Goal: Task Accomplishment & Management: Complete application form

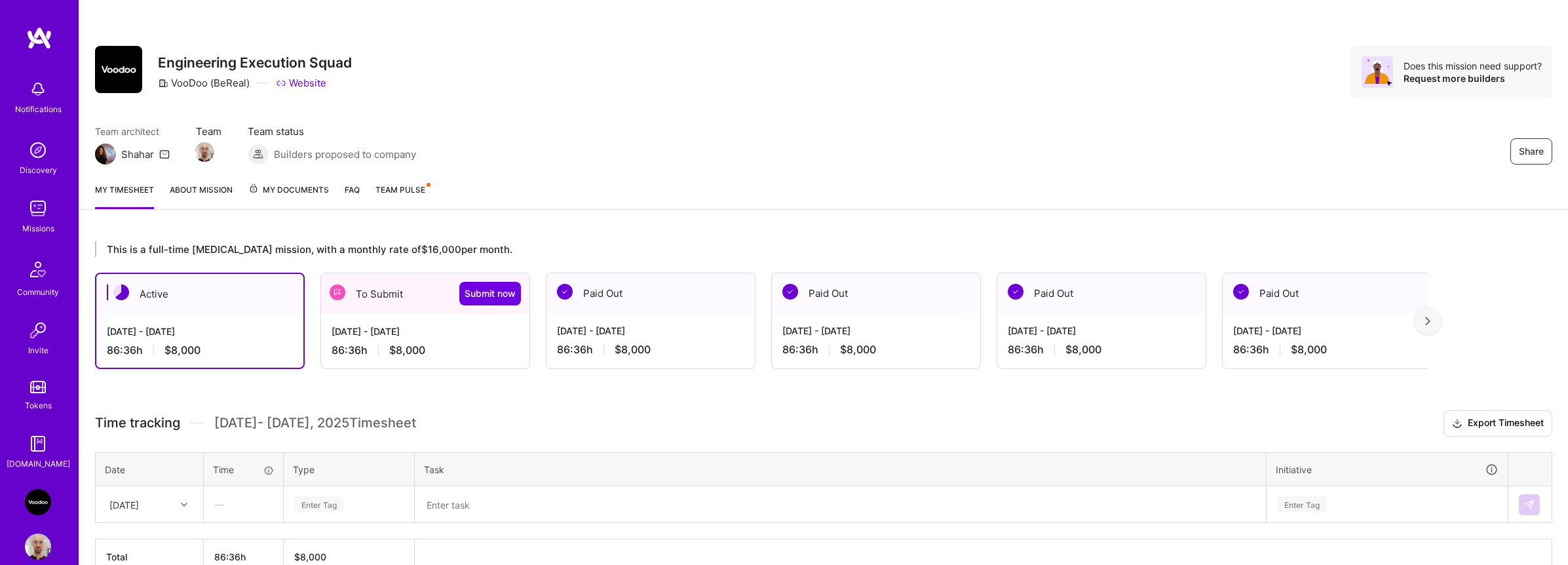
scroll to position [9, 0]
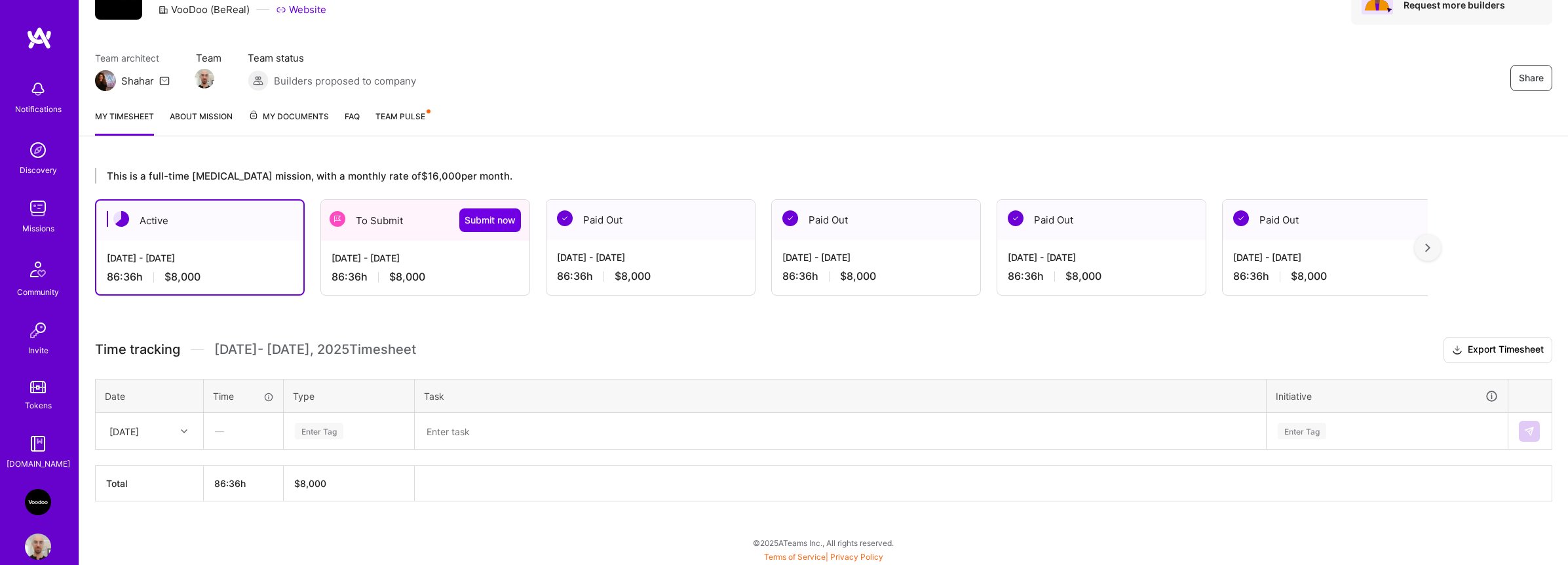
click at [409, 223] on div "To Submit Submit now" at bounding box center [426, 220] width 208 height 41
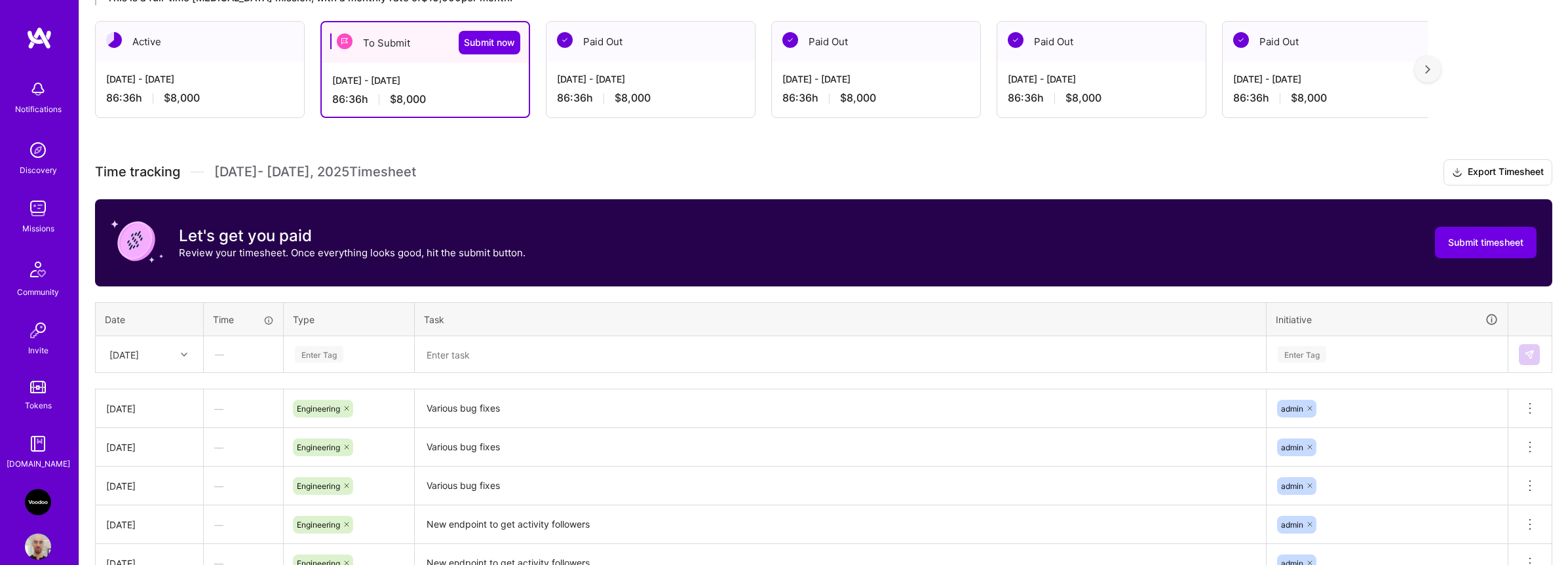
scroll to position [301, 0]
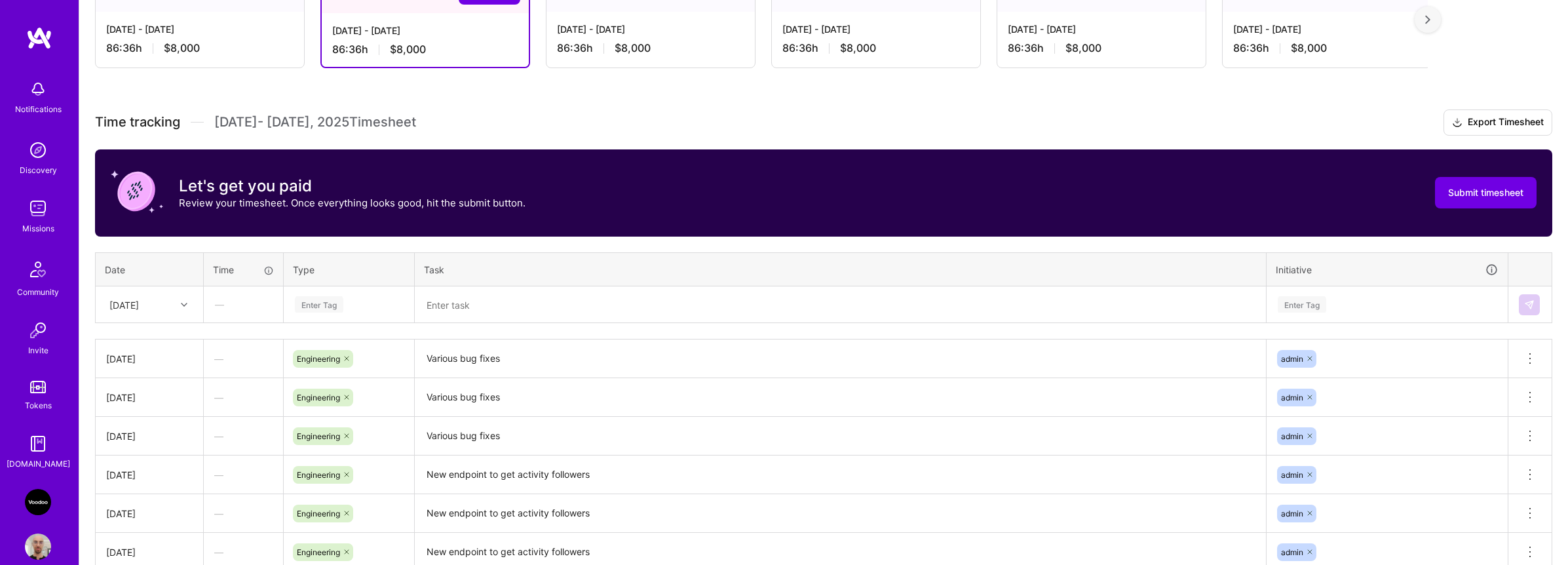
click at [167, 308] on div "[DATE]" at bounding box center [139, 304] width 72 height 22
click at [144, 502] on div "[DATE]" at bounding box center [149, 509] width 106 height 24
click at [177, 304] on div at bounding box center [186, 304] width 20 height 17
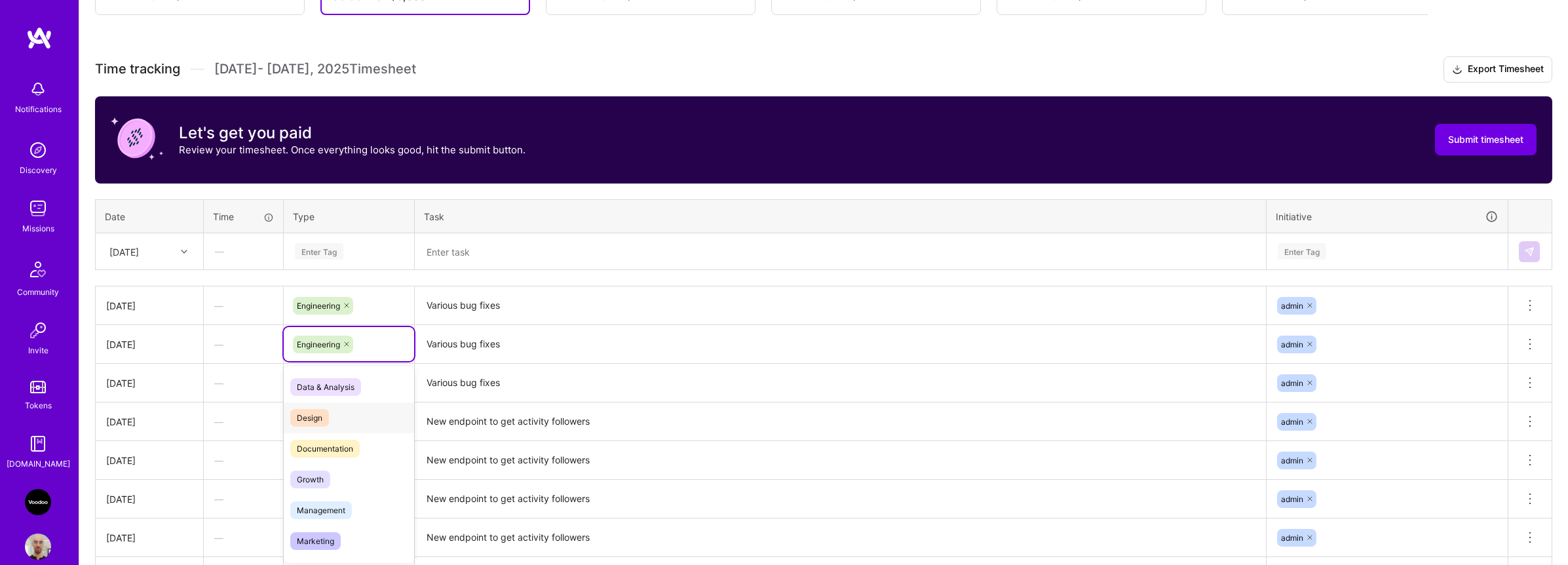
scroll to position [357, 0]
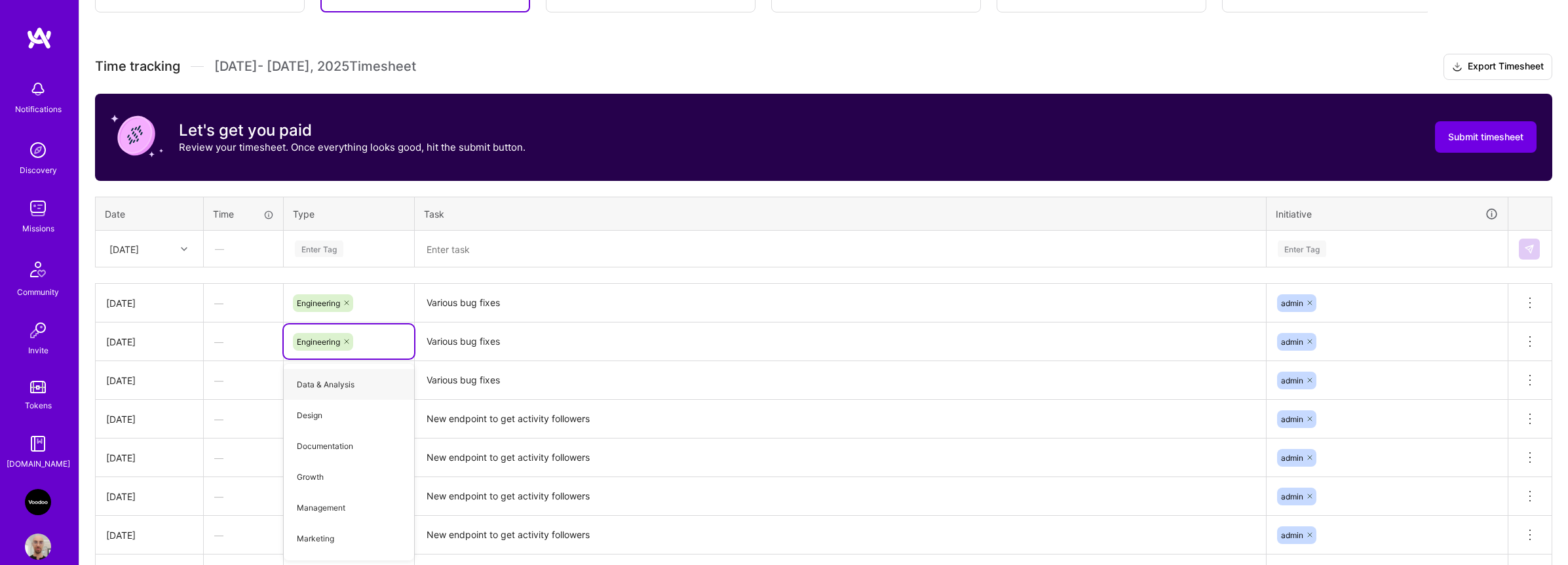
click at [183, 250] on icon at bounding box center [184, 249] width 7 height 7
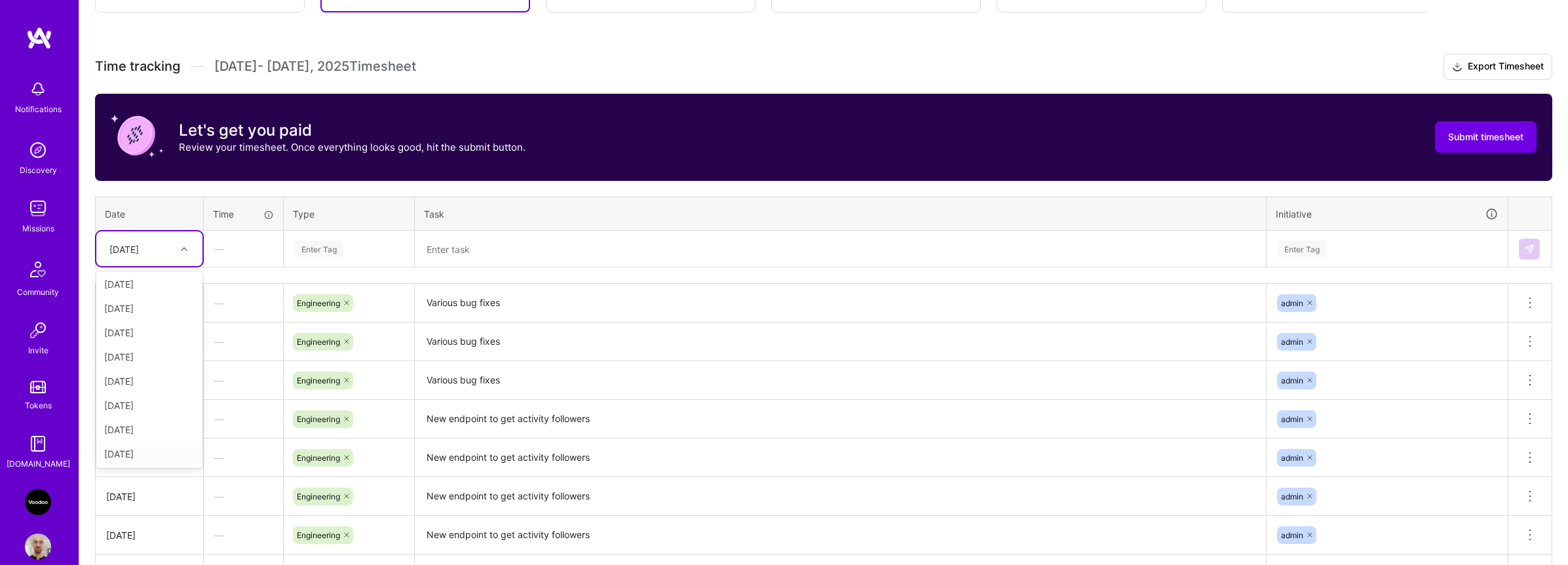
scroll to position [101, 0]
click at [392, 257] on div "Enter Tag" at bounding box center [349, 249] width 129 height 34
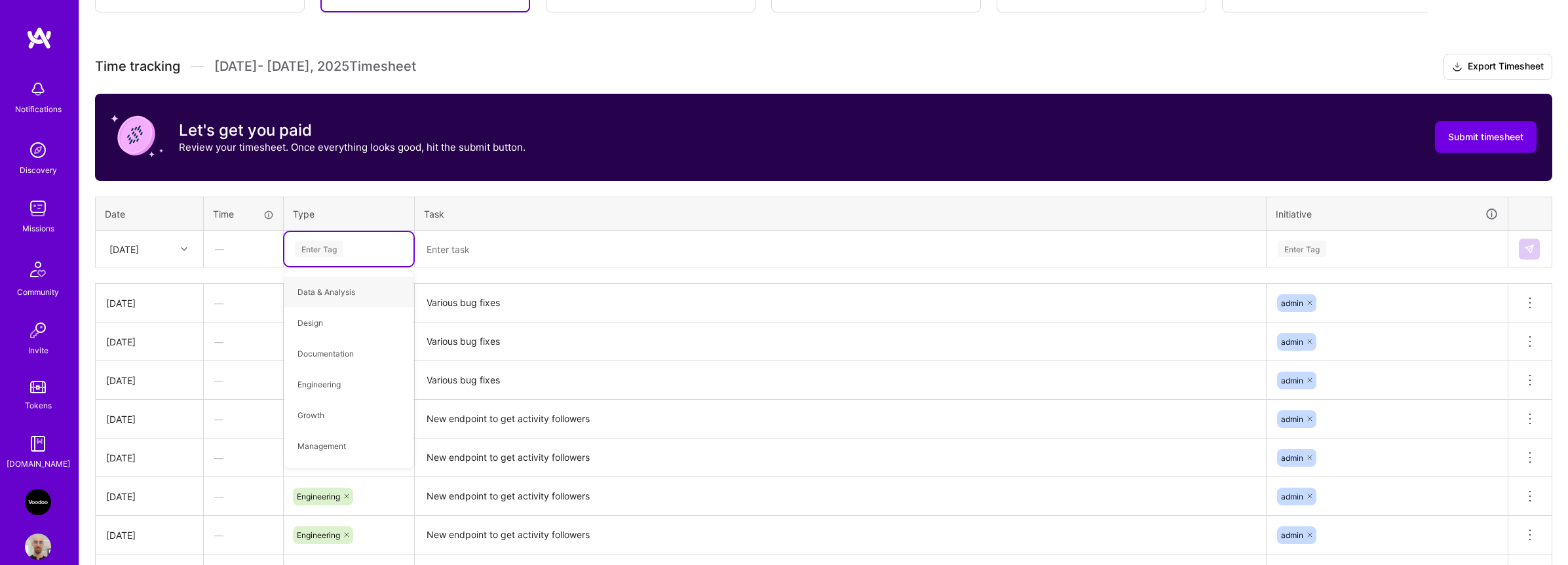
click at [382, 249] on div "Enter Tag" at bounding box center [349, 248] width 111 height 16
click at [335, 382] on span "Engineering" at bounding box center [319, 384] width 56 height 18
click at [483, 298] on textarea "Various bug fixes" at bounding box center [841, 302] width 849 height 36
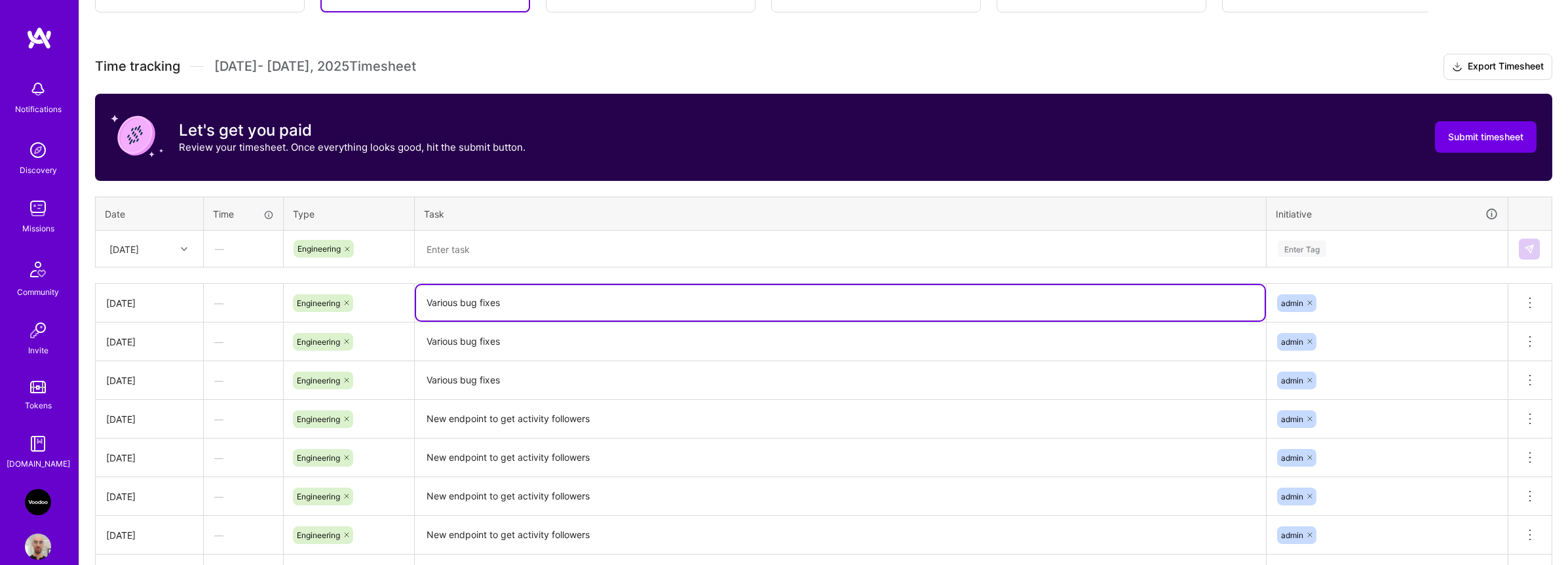
click at [483, 298] on textarea "Various bug fixes" at bounding box center [841, 302] width 849 height 35
click at [490, 250] on textarea at bounding box center [841, 249] width 849 height 34
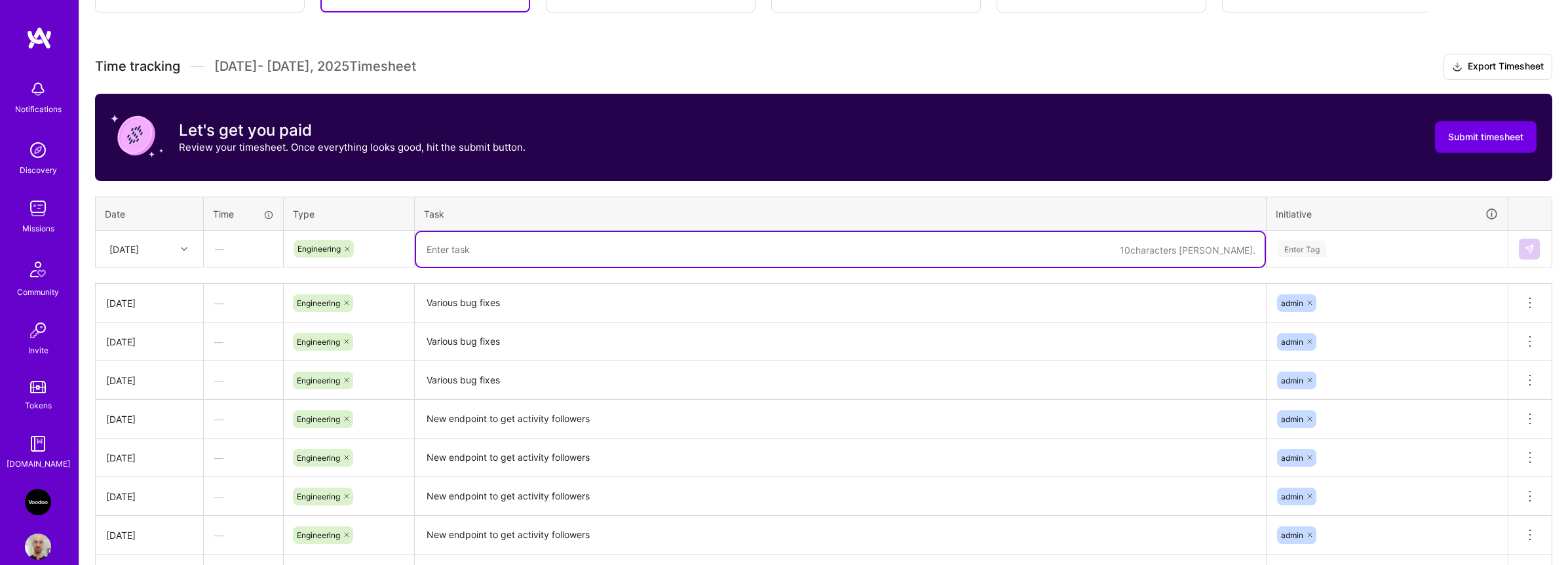
paste textarea "Various bug fixes"
type textarea "Various bug fixes"
click at [1445, 240] on div "Enter Tag" at bounding box center [1387, 248] width 221 height 16
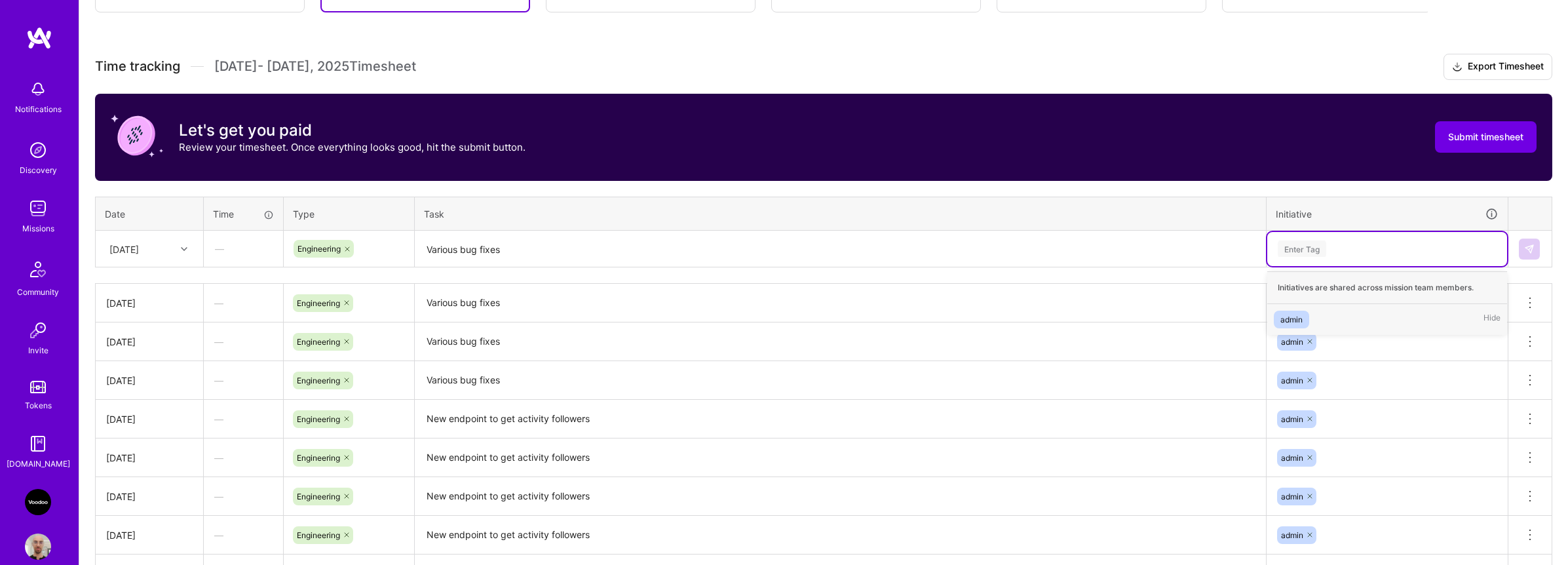
click at [1323, 309] on div "admin Hide" at bounding box center [1387, 319] width 240 height 31
drag, startPoint x: 1171, startPoint y: 301, endPoint x: 1181, endPoint y: 288, distance: 16.4
click at [1171, 301] on textarea "Various bug fixes" at bounding box center [841, 303] width 849 height 37
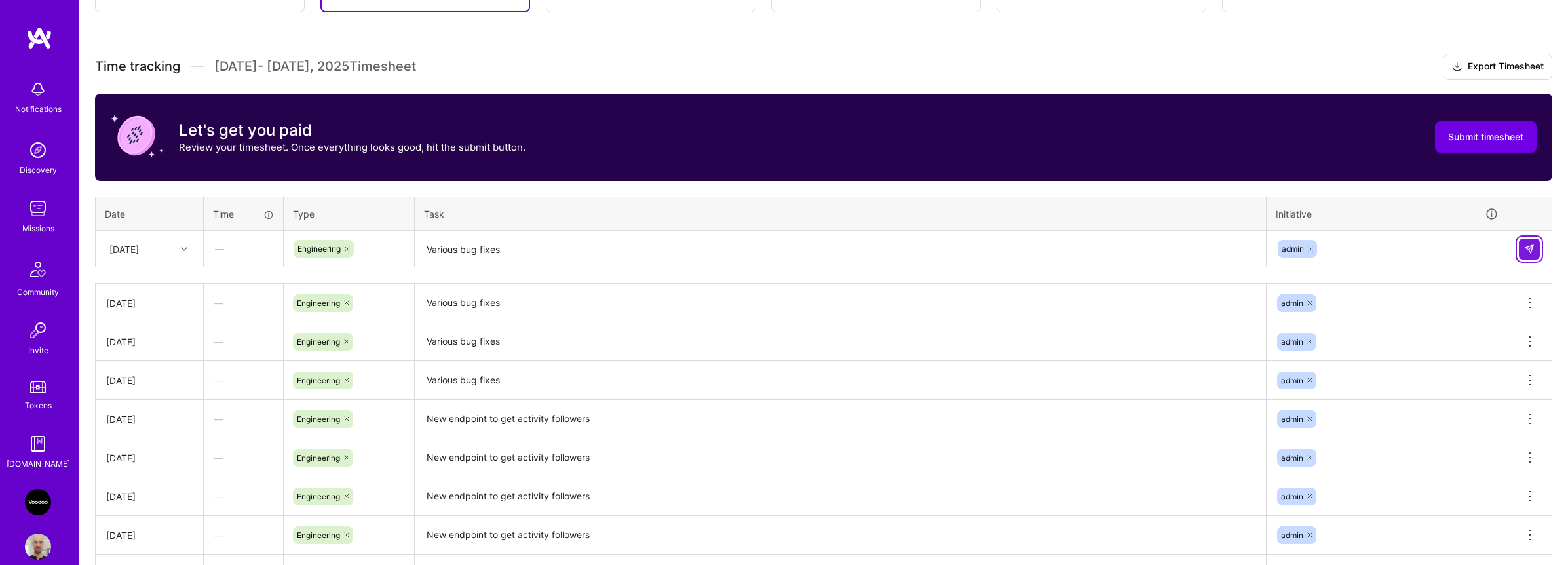
click at [1521, 252] on button at bounding box center [1529, 249] width 21 height 21
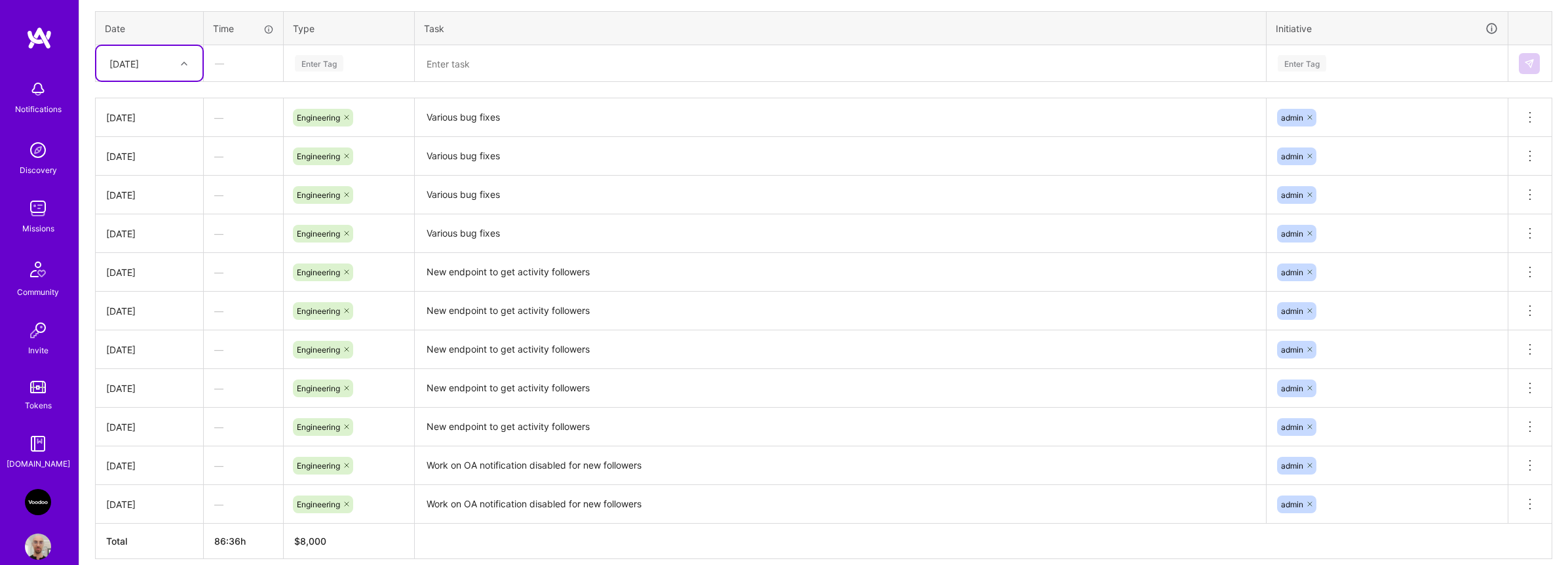
scroll to position [333, 0]
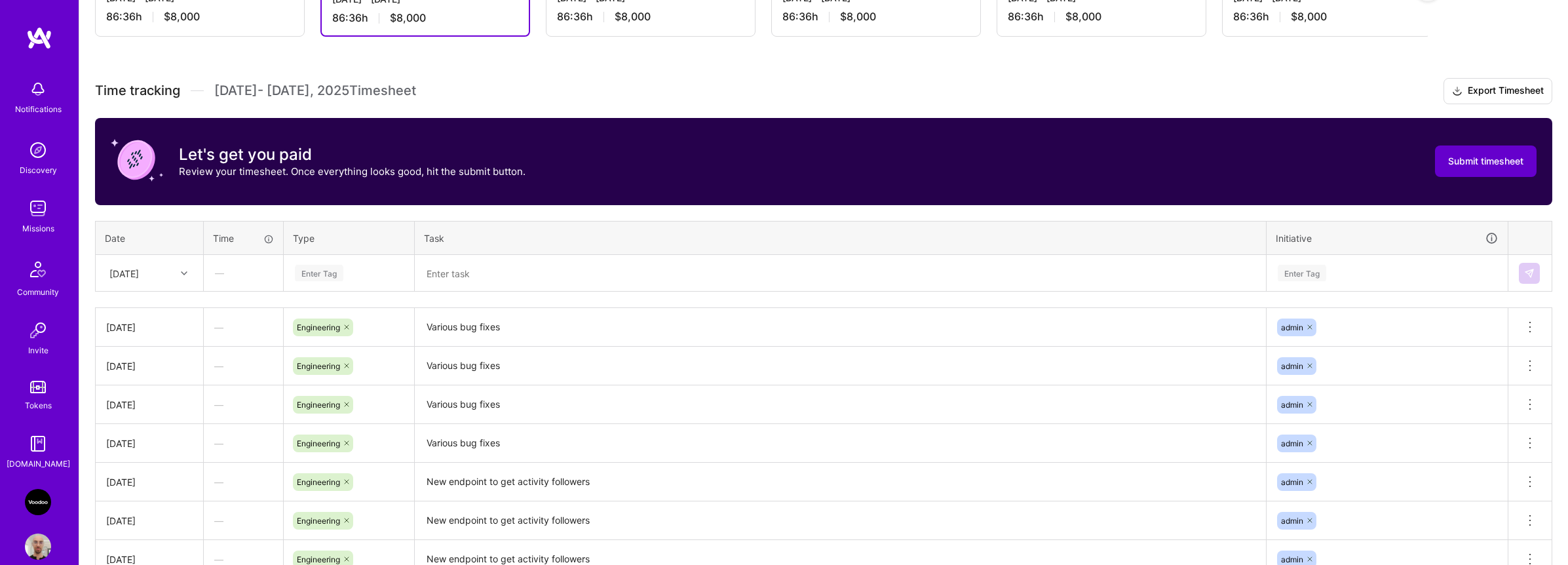
click at [1480, 162] on span "Submit timesheet" at bounding box center [1485, 161] width 75 height 13
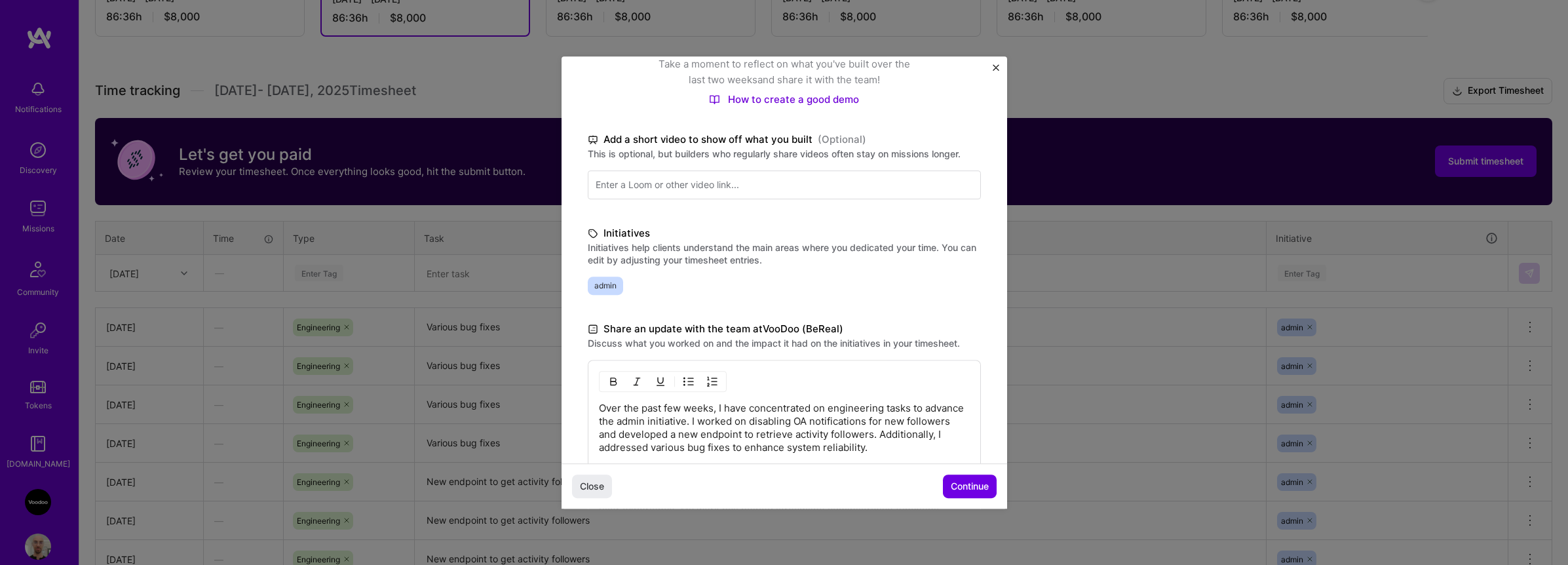
scroll to position [319, 0]
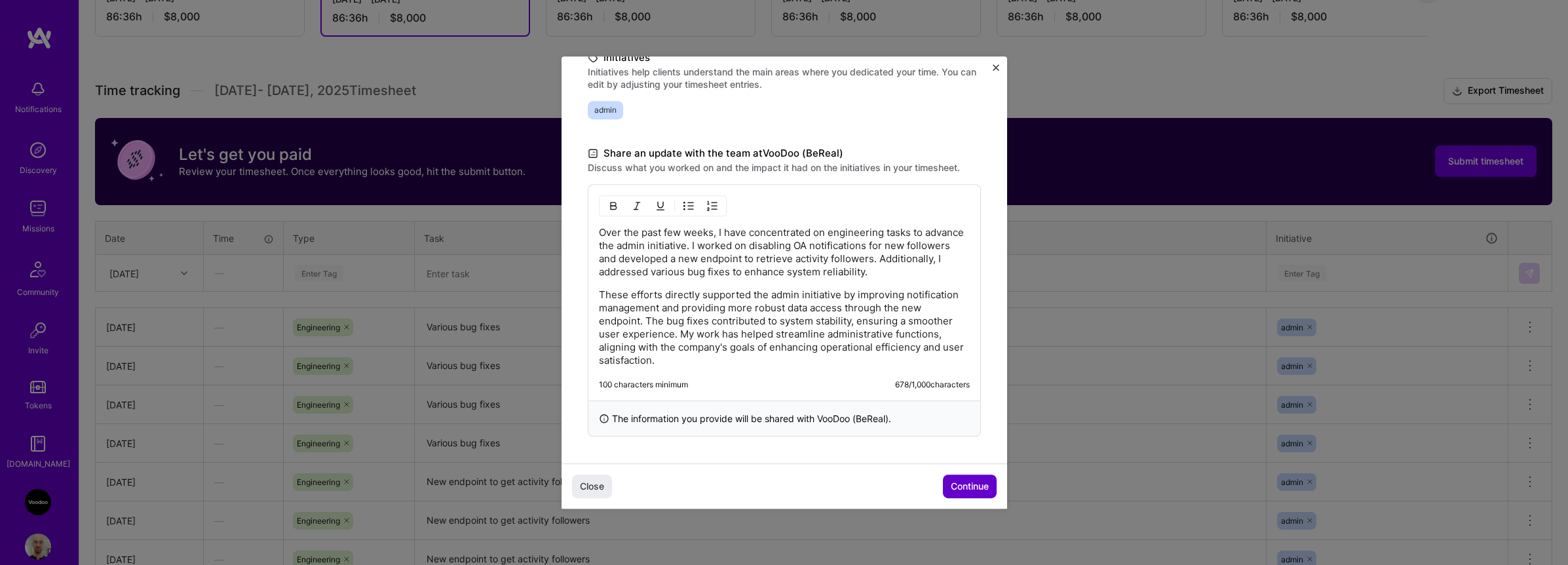
click at [975, 486] on span "Continue" at bounding box center [970, 486] width 38 height 13
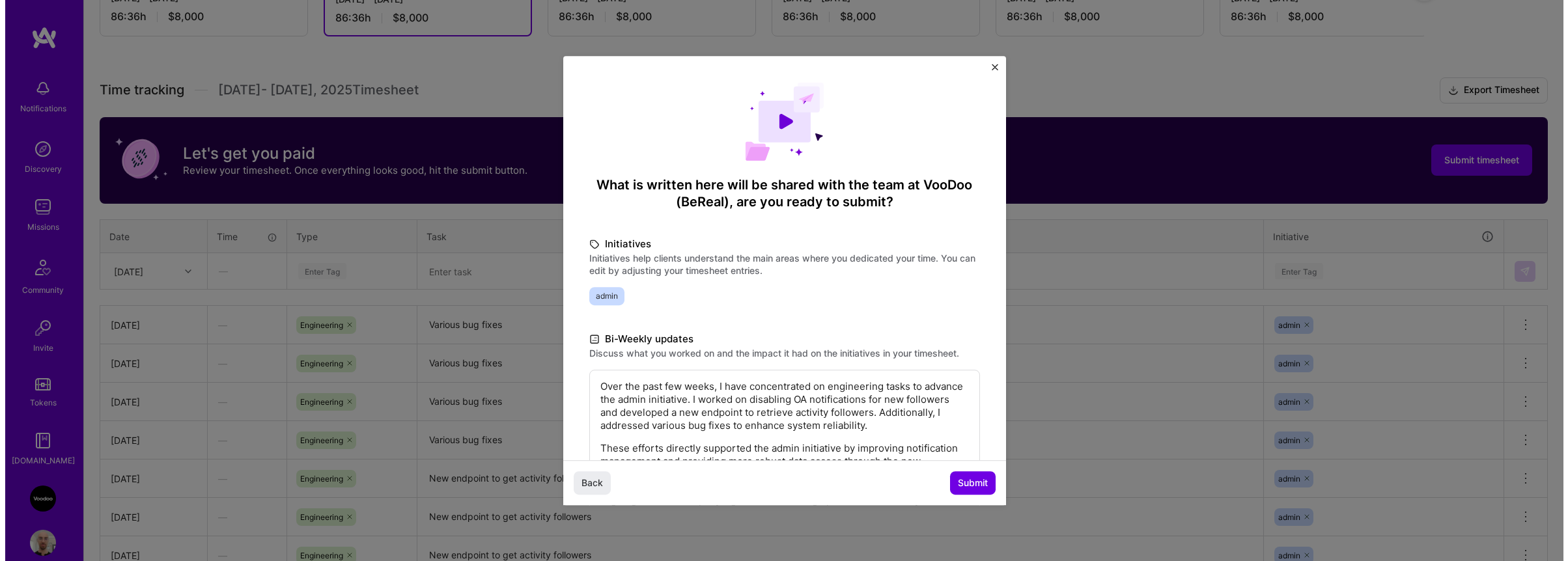
scroll to position [142, 0]
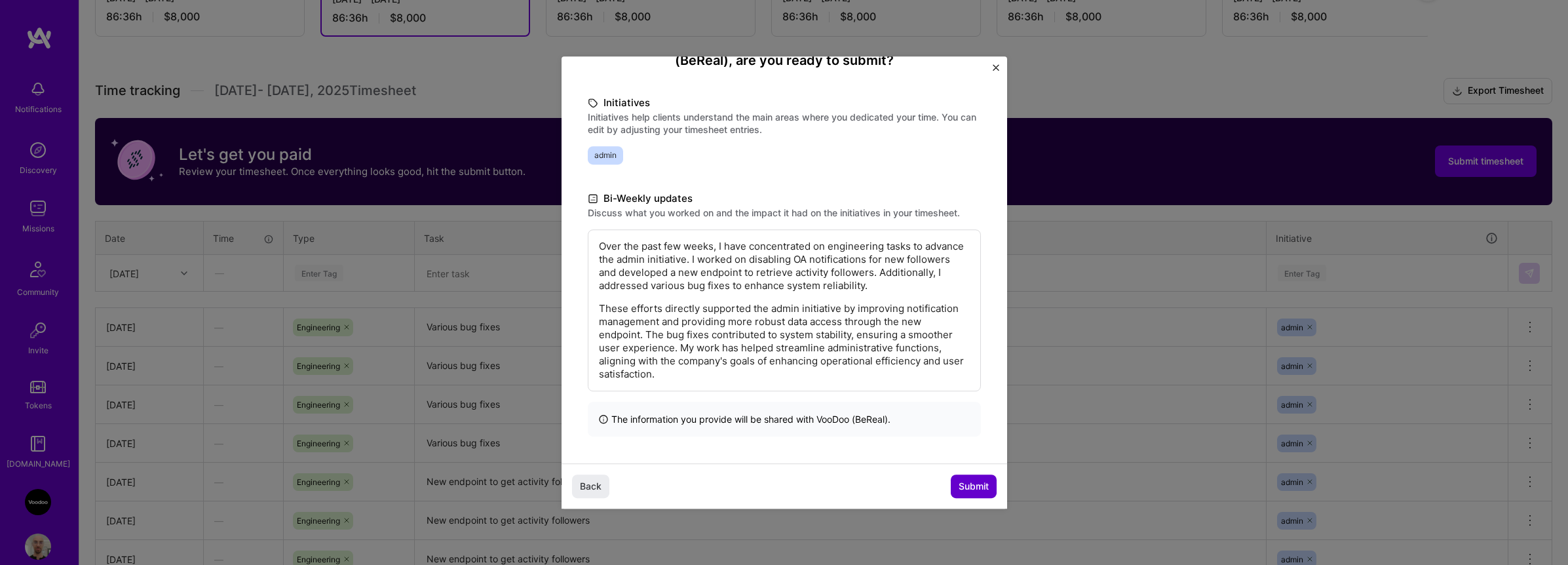
click at [972, 480] on span "Submit" at bounding box center [974, 486] width 30 height 13
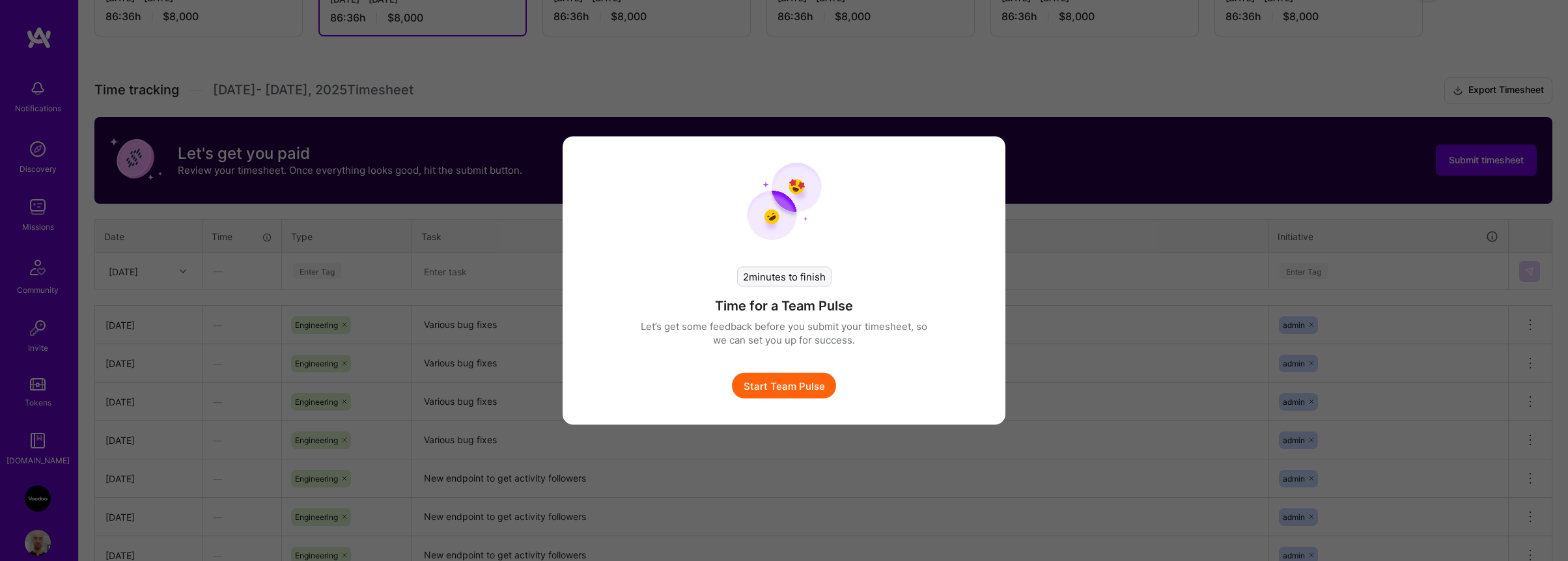
click at [822, 386] on button "Start Team Pulse" at bounding box center [784, 386] width 104 height 26
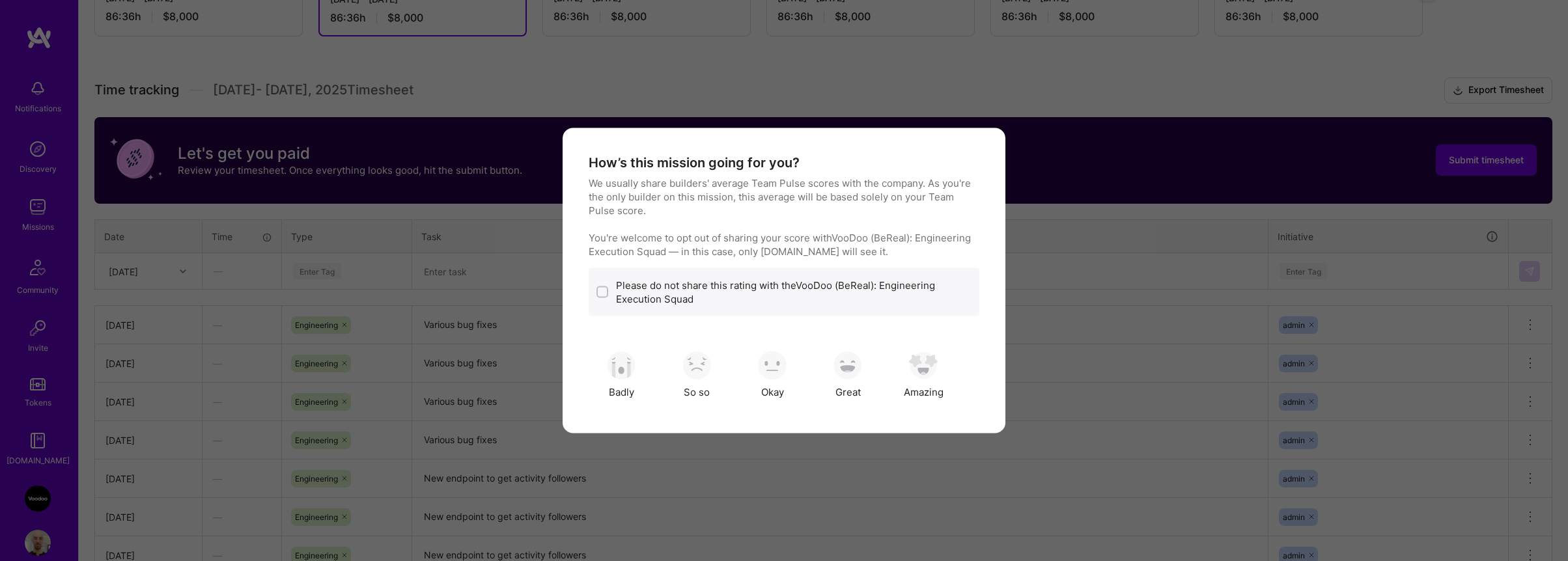
click at [679, 300] on label "Please do not share this rating with the VooDoo (BeReal): Engineering Execution…" at bounding box center [793, 292] width 356 height 28
click at [598, 290] on div "modal" at bounding box center [602, 292] width 11 height 11
click at [599, 290] on input "modal" at bounding box center [604, 293] width 9 height 9
checkbox input "true"
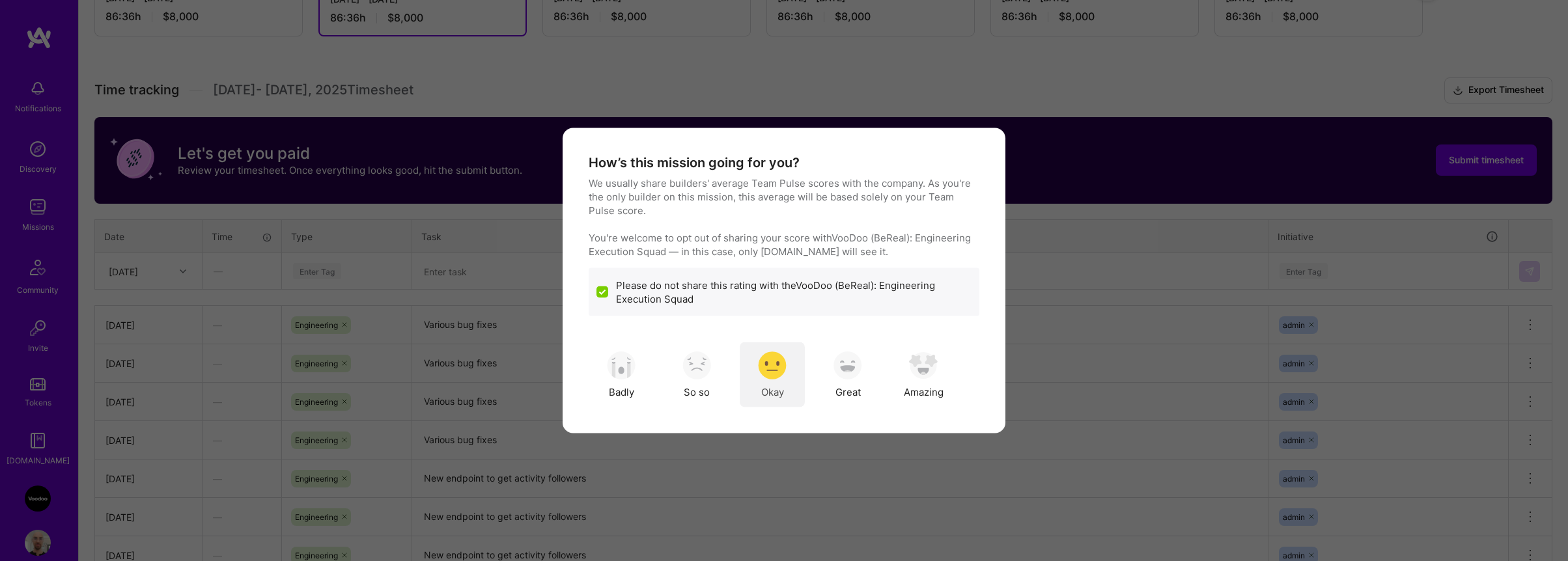
click at [775, 370] on img "modal" at bounding box center [772, 365] width 29 height 29
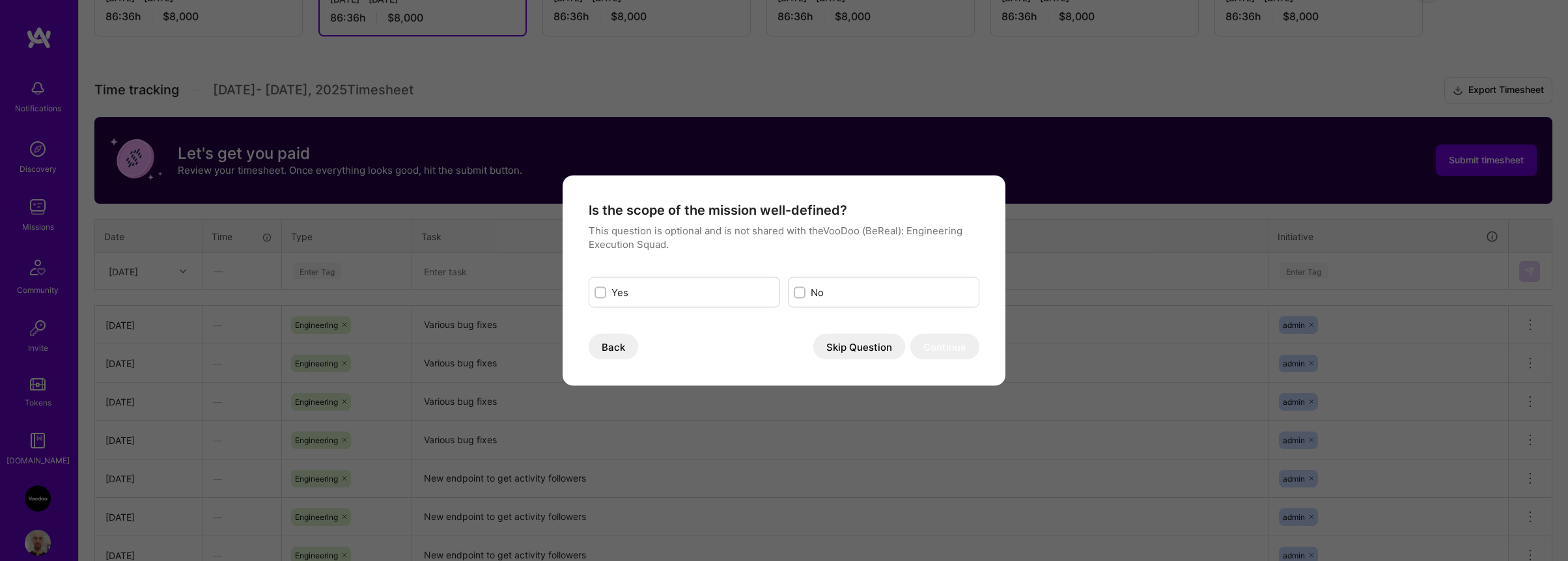
click at [661, 295] on label "Yes" at bounding box center [693, 292] width 163 height 13
click at [606, 295] on input "modal" at bounding box center [602, 293] width 9 height 9
checkbox input "true"
click at [877, 348] on button "Skip Question" at bounding box center [859, 347] width 92 height 26
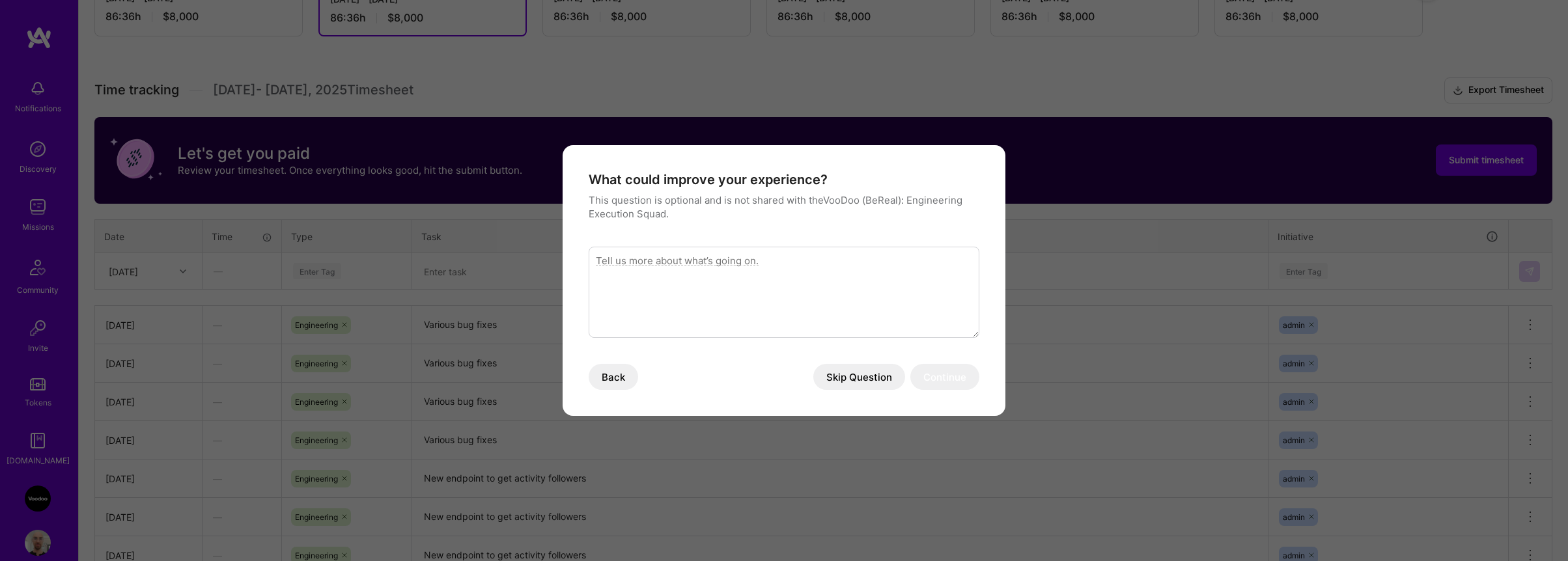
click at [872, 381] on button "Skip Question" at bounding box center [859, 376] width 92 height 26
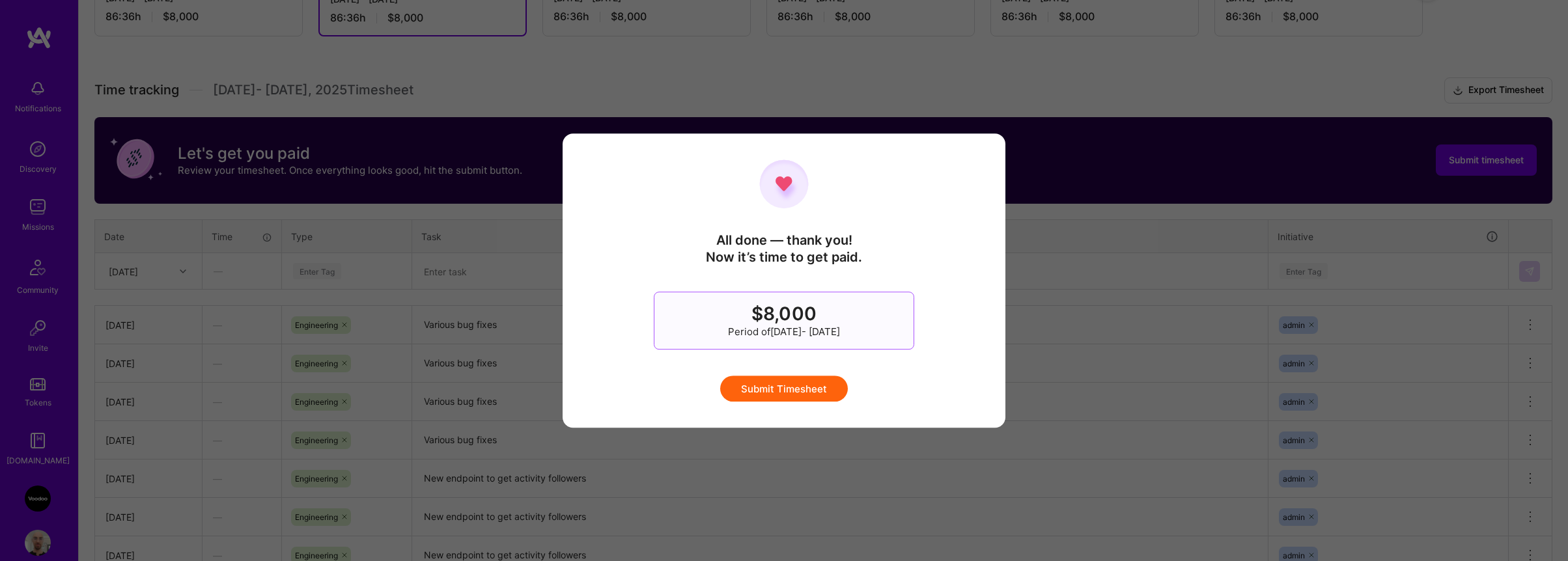
click at [826, 385] on button "Submit Timesheet" at bounding box center [784, 388] width 128 height 26
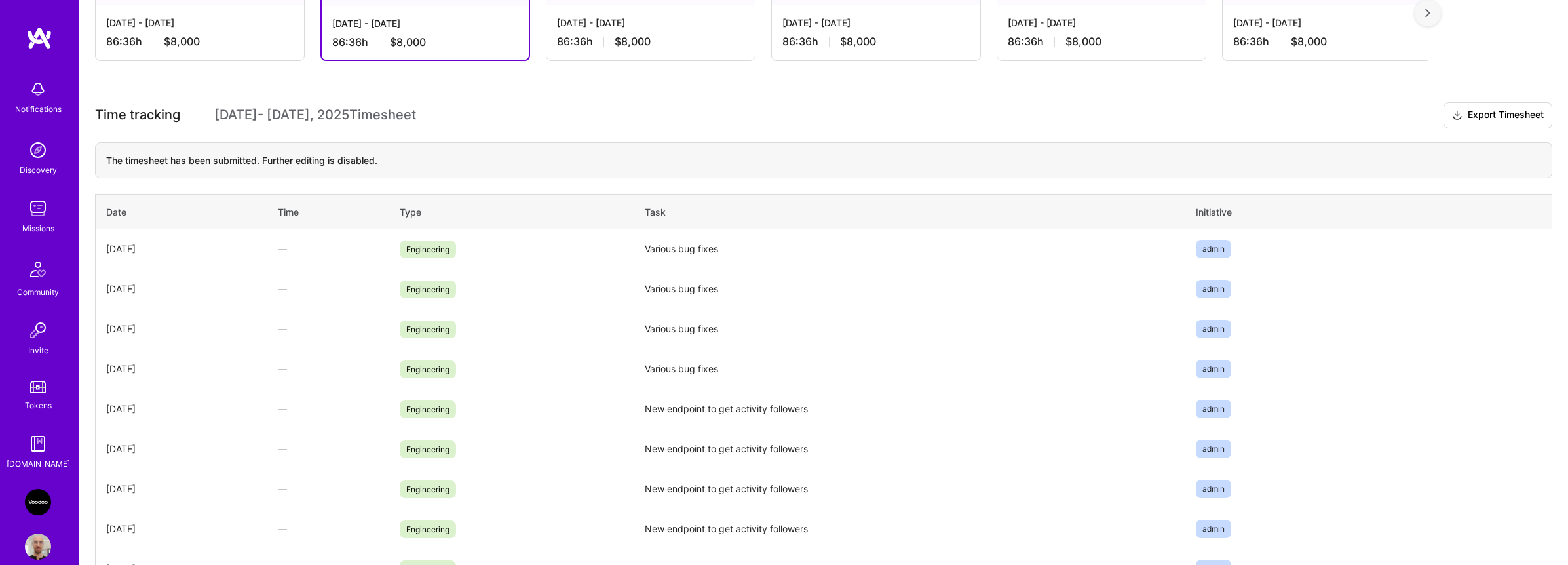
scroll to position [252, 0]
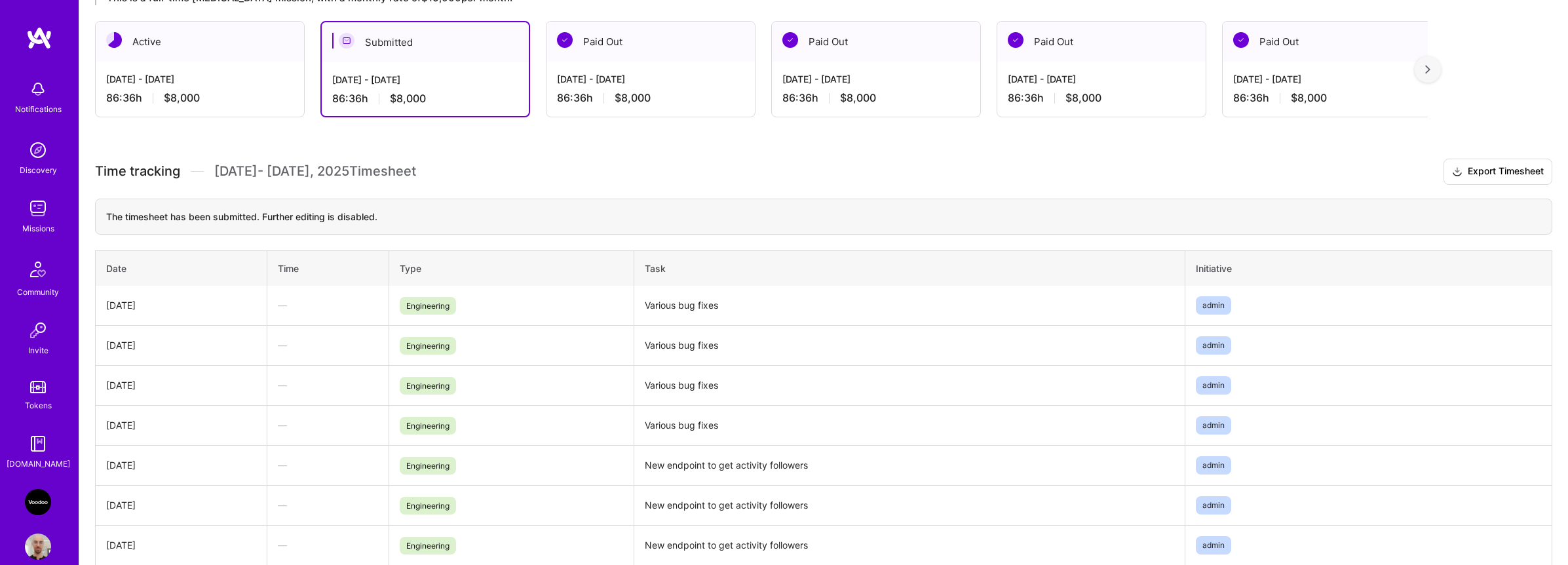
click at [265, 95] on div "86:36 h $8,000" at bounding box center [200, 98] width 187 height 14
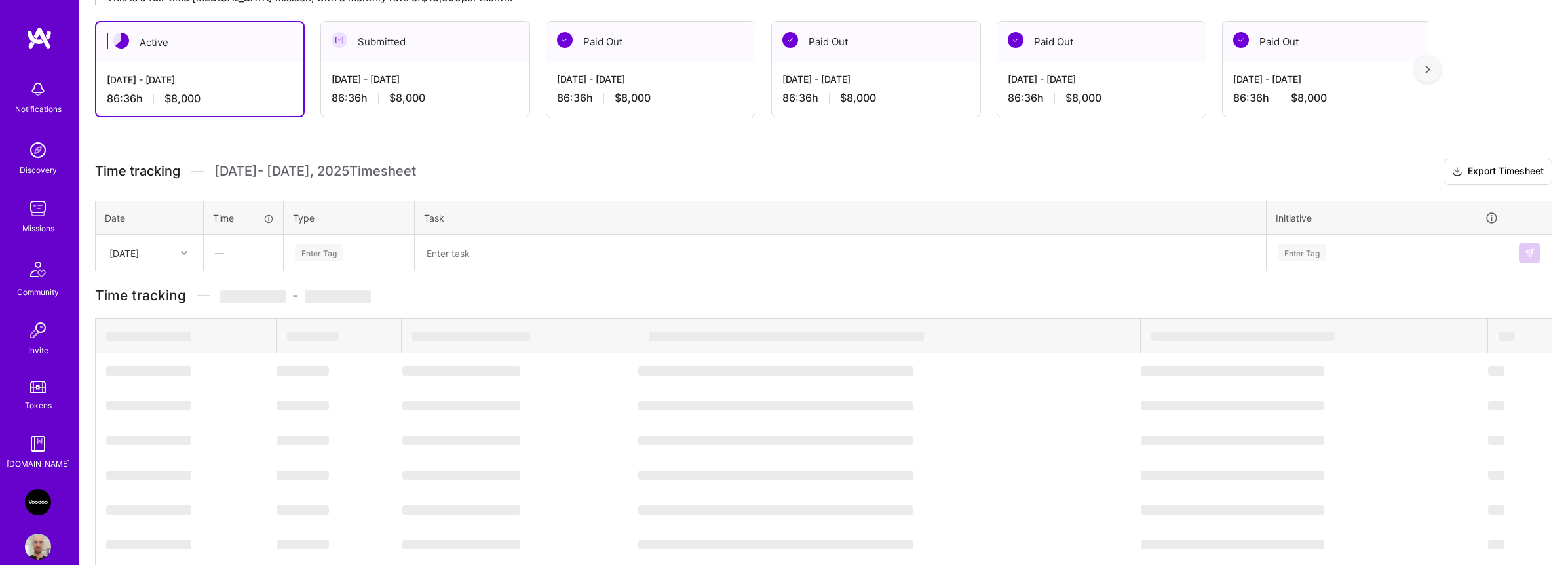
scroll to position [73, 0]
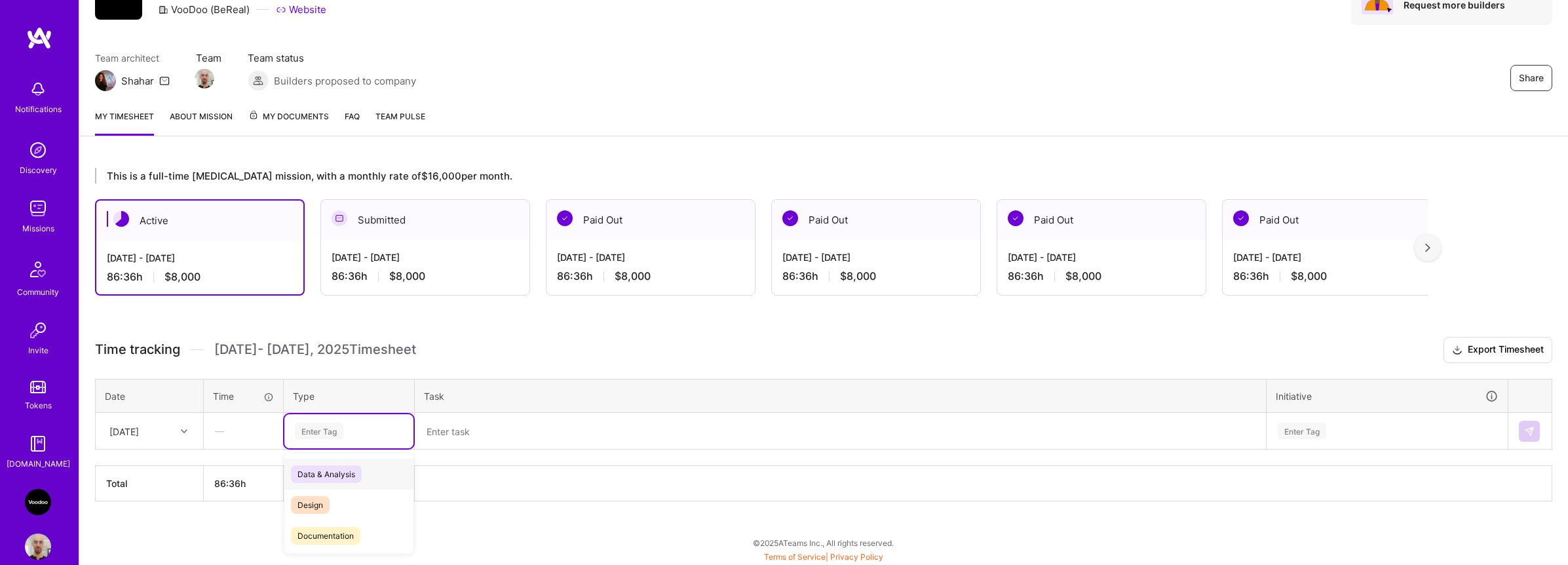
click at [337, 429] on div "Enter Tag" at bounding box center [319, 431] width 49 height 20
click at [365, 538] on div "Engineering" at bounding box center [349, 549] width 129 height 31
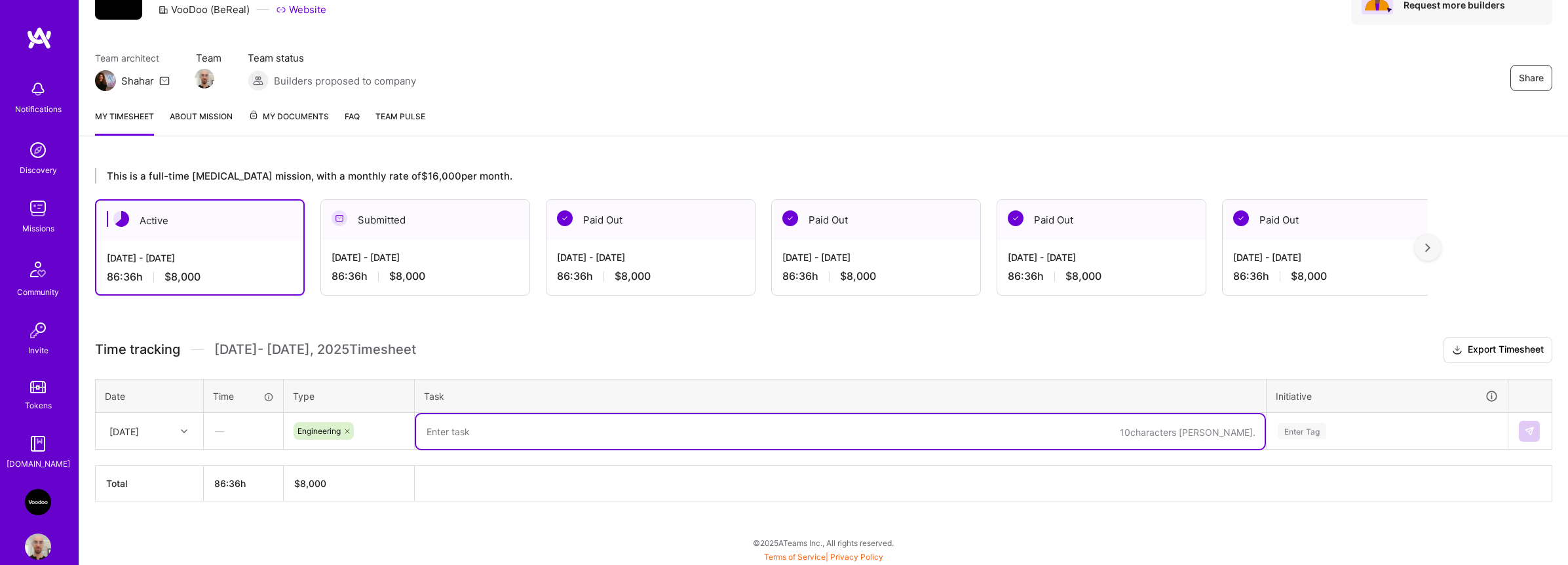
click at [478, 436] on textarea at bounding box center [841, 431] width 849 height 35
type textarea "Write TDD for a new feature for OA"
click at [1298, 435] on div "Enter Tag" at bounding box center [1302, 431] width 49 height 20
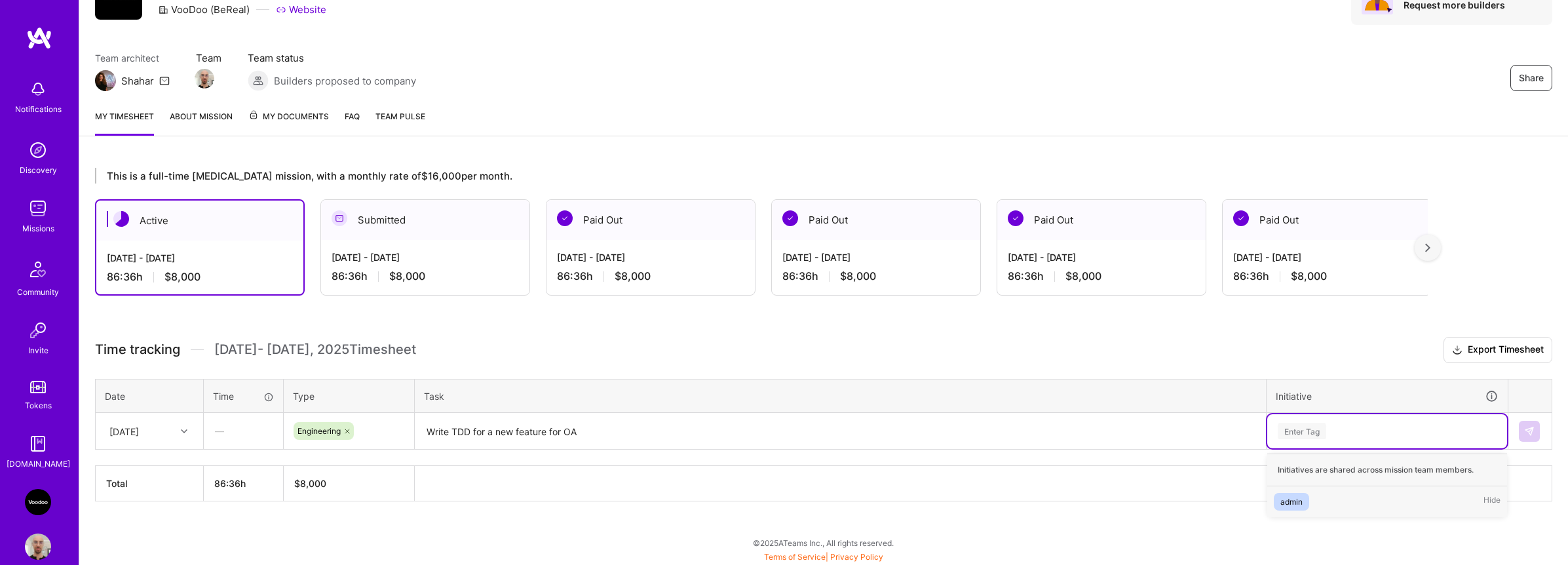
click at [1297, 493] on span "admin" at bounding box center [1292, 501] width 35 height 18
click at [1528, 436] on button at bounding box center [1529, 431] width 21 height 21
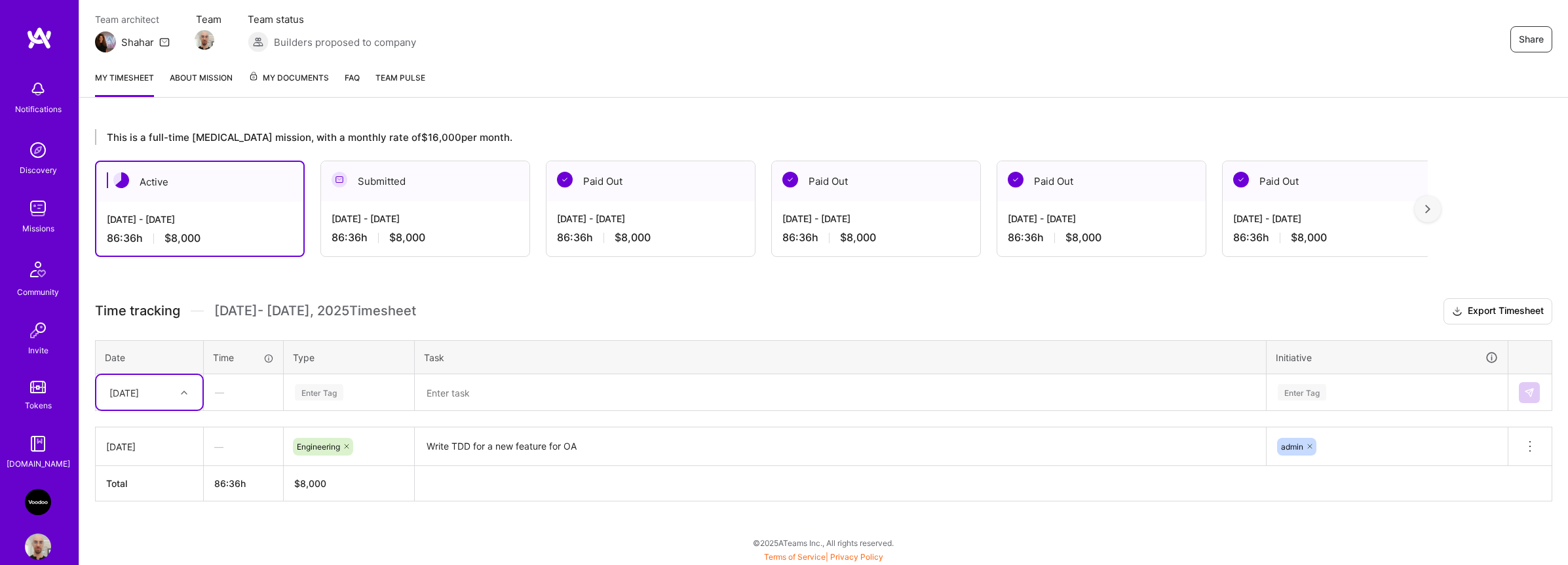
scroll to position [0, 0]
